Goal: Find specific page/section: Find specific page/section

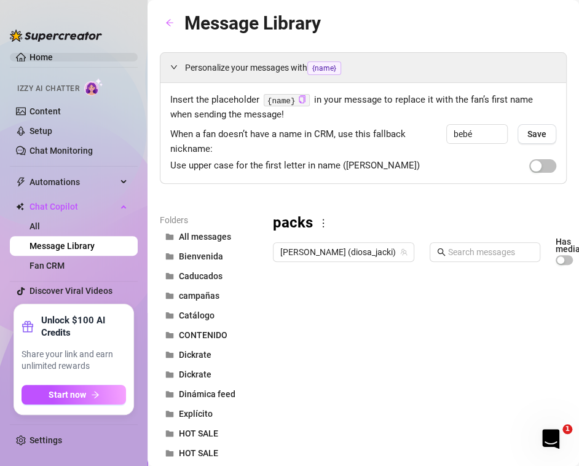
scroll to position [0, 101]
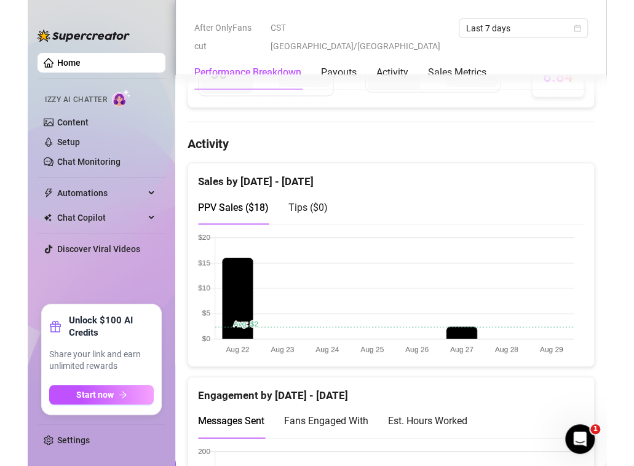
scroll to position [861, 0]
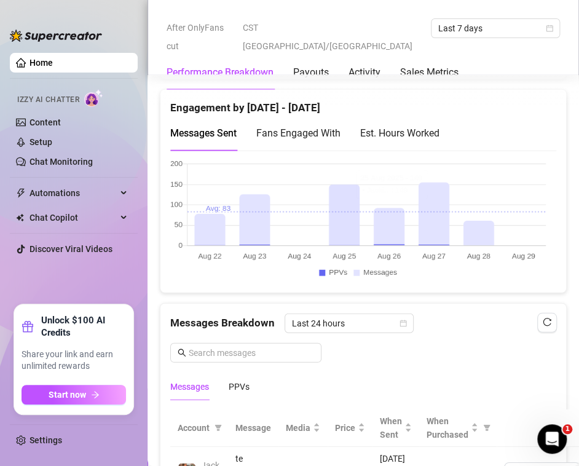
click at [436, 135] on div "Est. Hours Worked" at bounding box center [399, 132] width 79 height 15
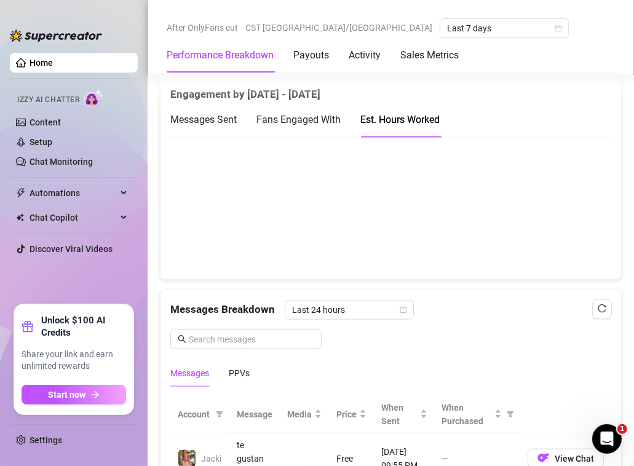
scroll to position [848, 0]
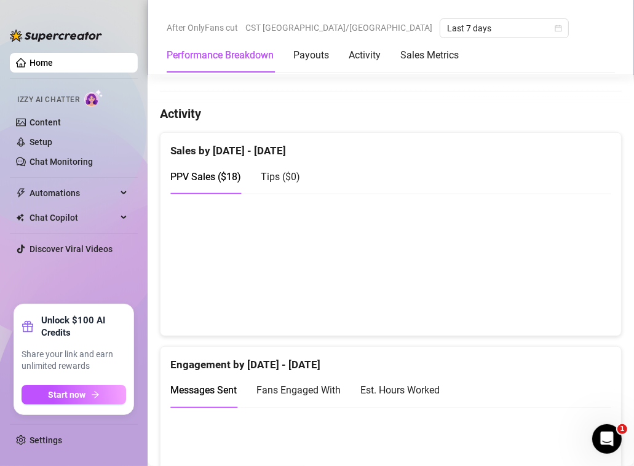
scroll to position [861, 0]
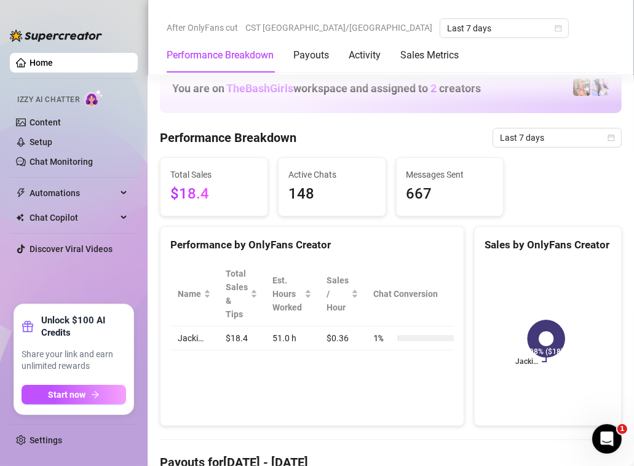
scroll to position [830, 0]
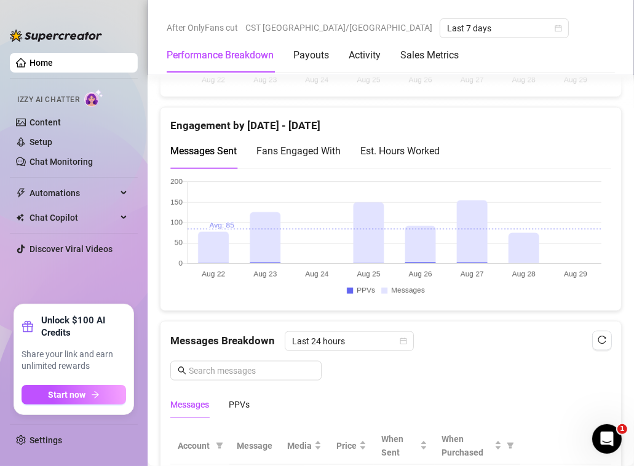
click at [426, 148] on div "Est. Hours Worked" at bounding box center [399, 150] width 79 height 15
